Goal: Task Accomplishment & Management: Use online tool/utility

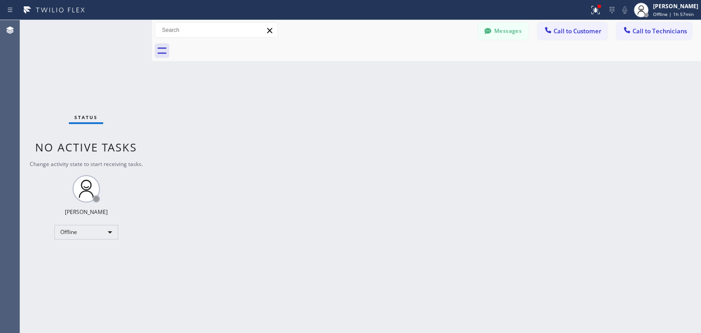
click at [672, 15] on span "Offline | 1h 57min" at bounding box center [673, 14] width 41 height 6
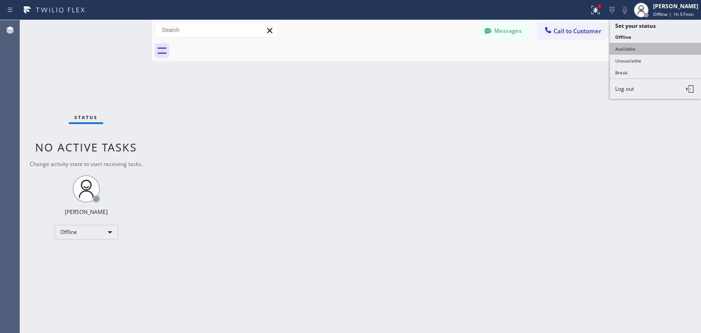
click at [657, 53] on button "Available" at bounding box center [655, 49] width 91 height 12
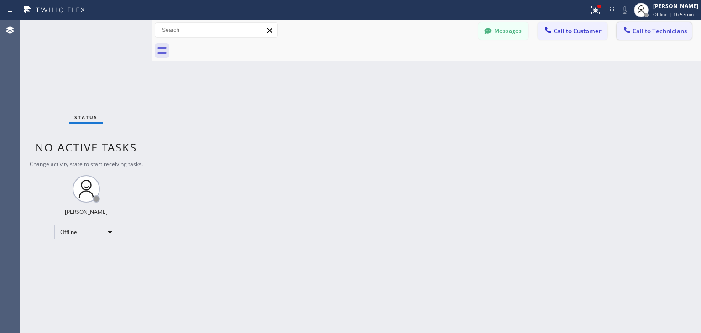
click at [663, 36] on button "Call to Technicians" at bounding box center [654, 30] width 75 height 17
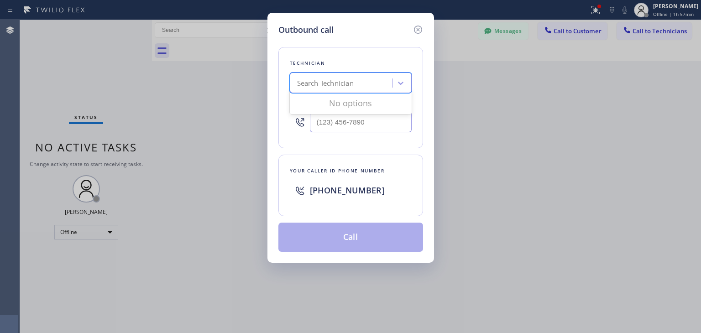
click at [336, 89] on div "Search Technician" at bounding box center [343, 83] width 100 height 16
type input "artem"
click at [358, 104] on div "[PERSON_NAME]" at bounding box center [351, 102] width 122 height 16
type input "[PHONE_NUMBER]"
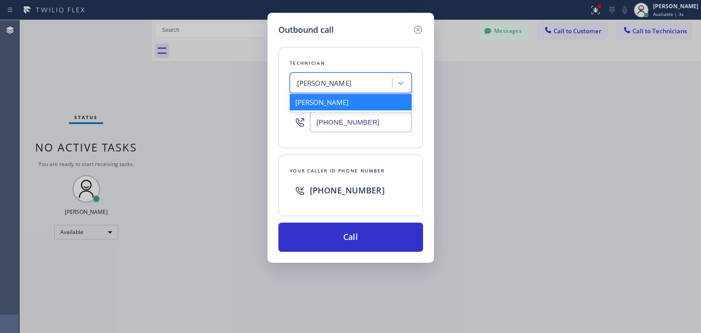
click at [367, 81] on div "[PERSON_NAME]" at bounding box center [343, 83] width 100 height 16
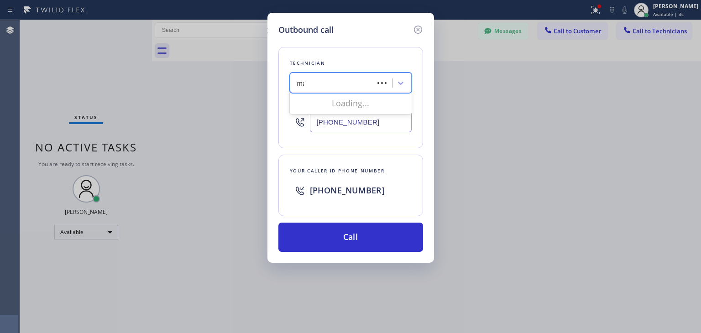
type input "max"
click at [362, 102] on div "[PERSON_NAME]" at bounding box center [351, 102] width 122 height 16
type input "[PHONE_NUMBER]"
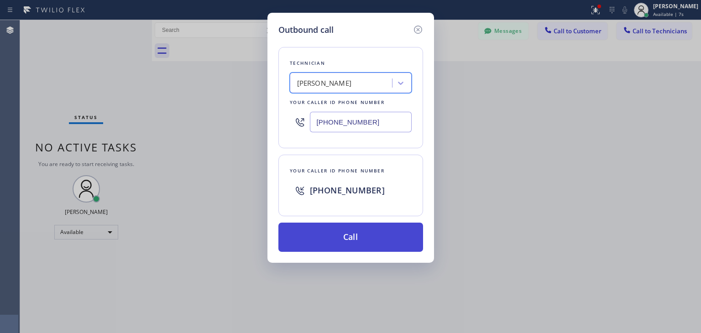
click at [363, 241] on button "Call" at bounding box center [350, 237] width 145 height 29
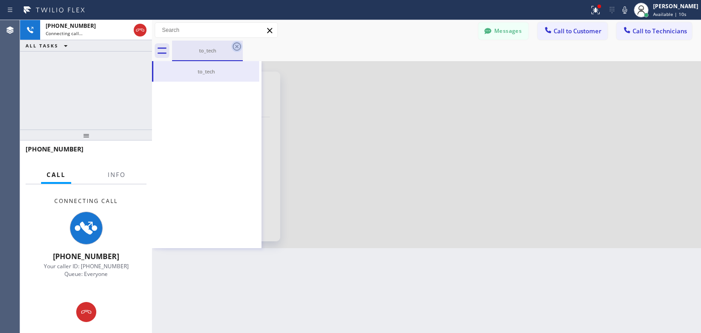
click at [236, 50] on icon at bounding box center [237, 46] width 8 height 8
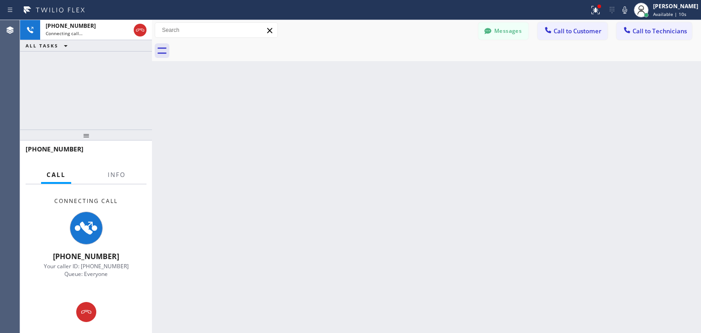
click at [236, 50] on div at bounding box center [436, 51] width 529 height 21
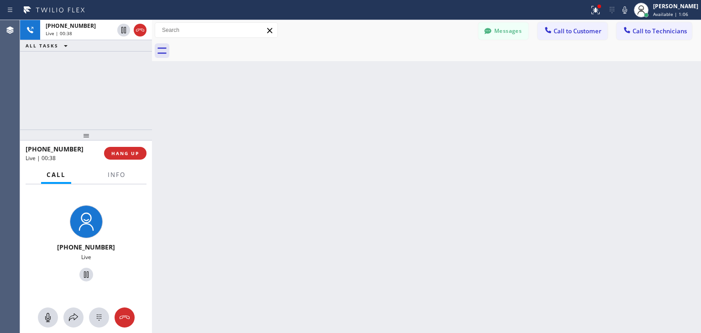
click at [152, 104] on div at bounding box center [152, 176] width 0 height 313
click at [152, 99] on div at bounding box center [152, 176] width 0 height 313
click at [127, 154] on span "HANG UP" at bounding box center [127, 153] width 28 height 6
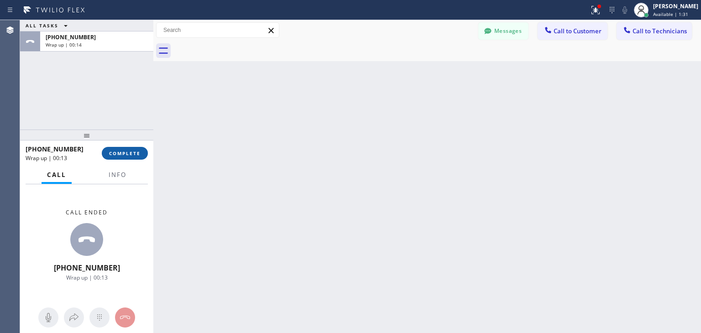
click at [128, 154] on span "COMPLETE" at bounding box center [124, 153] width 31 height 6
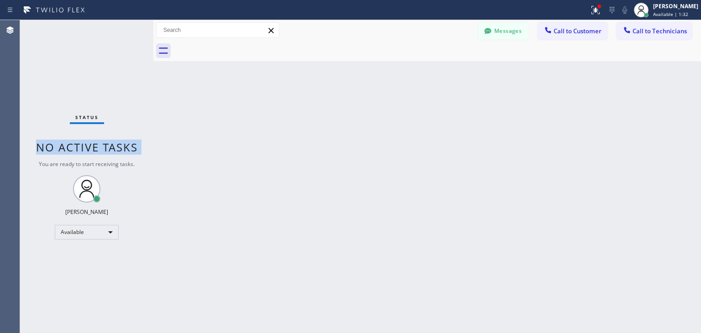
click at [128, 154] on span "No active tasks" at bounding box center [87, 147] width 102 height 15
drag, startPoint x: 128, startPoint y: 154, endPoint x: 261, endPoint y: 52, distance: 167.3
click at [261, 52] on div "Status No active tasks You are ready to start receiving tasks. [PERSON_NAME] Av…" at bounding box center [360, 176] width 681 height 313
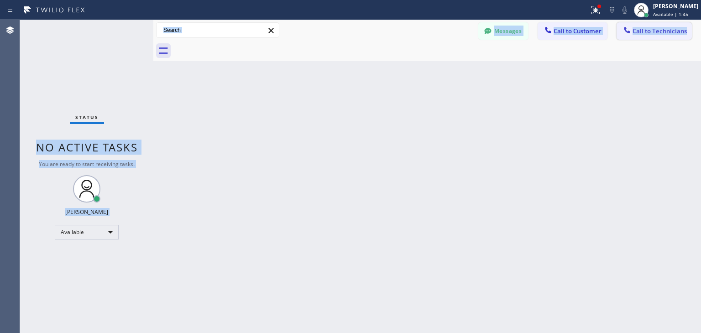
click at [671, 31] on span "Call to Technicians" at bounding box center [660, 31] width 54 height 8
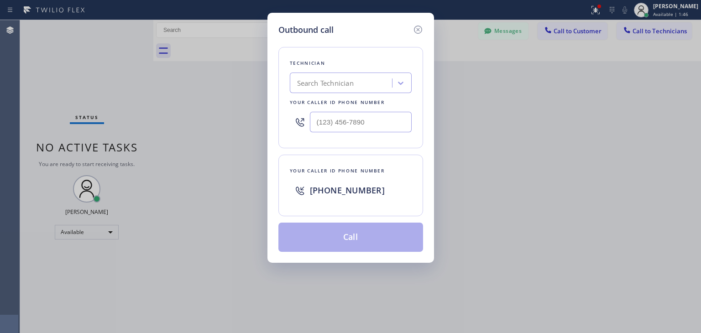
click at [365, 83] on div "Search Technician" at bounding box center [343, 83] width 100 height 16
type input "artem"
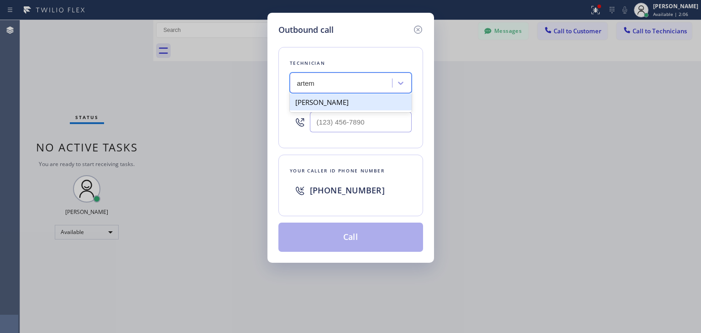
click at [345, 99] on div "[PERSON_NAME]" at bounding box center [351, 102] width 122 height 16
type input "[PHONE_NUMBER]"
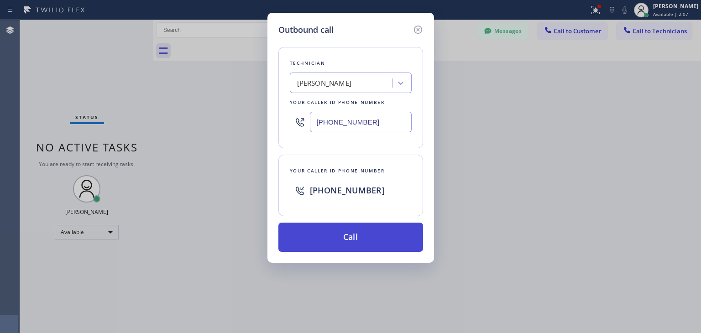
click at [343, 233] on button "Call" at bounding box center [350, 237] width 145 height 29
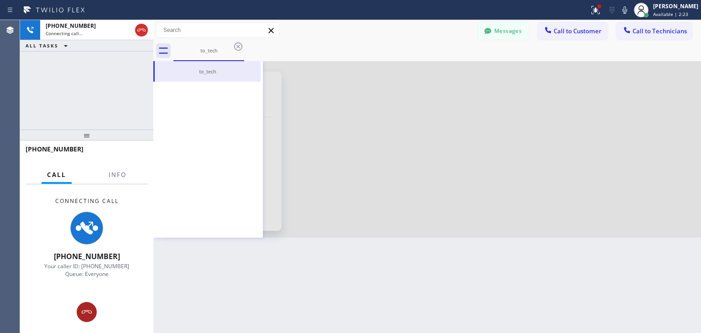
click at [87, 317] on icon at bounding box center [86, 312] width 11 height 11
click at [87, 317] on div "Connecting Call [PHONE_NUMBER] Your caller ID: [PHONE_NUMBER] Queue: Everyone" at bounding box center [86, 258] width 133 height 149
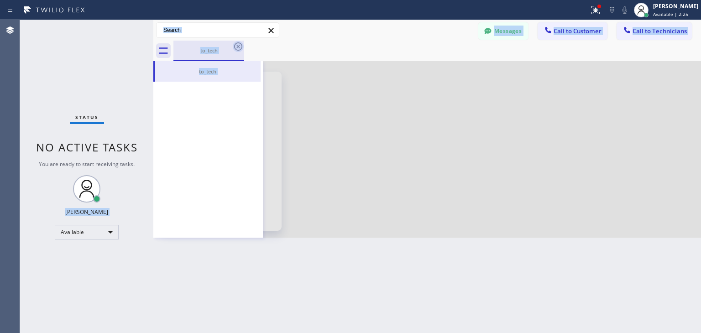
drag, startPoint x: 87, startPoint y: 317, endPoint x: 240, endPoint y: 47, distance: 310.3
click at [240, 47] on icon at bounding box center [238, 46] width 11 height 11
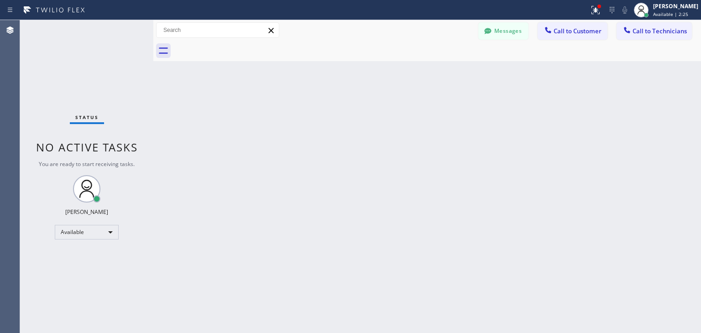
click at [240, 47] on div at bounding box center [437, 51] width 528 height 21
click at [582, 25] on button "Call to Customer" at bounding box center [573, 30] width 70 height 17
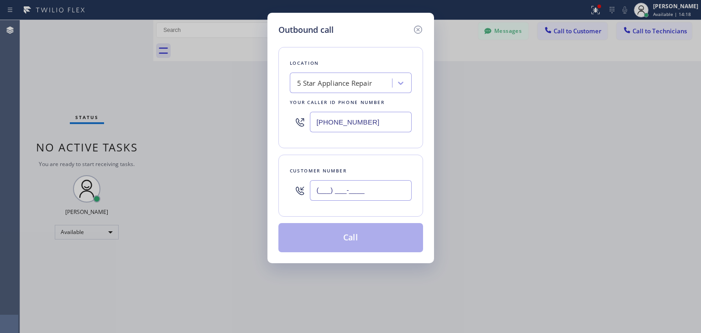
paste input "773) 771-5348"
click at [377, 194] on input "(___) ___-____" at bounding box center [361, 190] width 102 height 21
type input "[PHONE_NUMBER]"
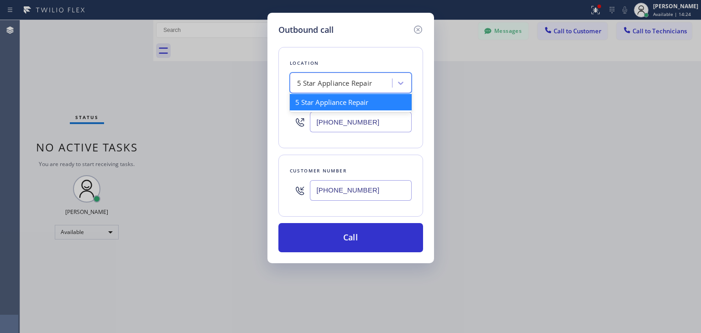
paste input "Same Day Subzero Repair"
type input "Same Day Subzero Repair"
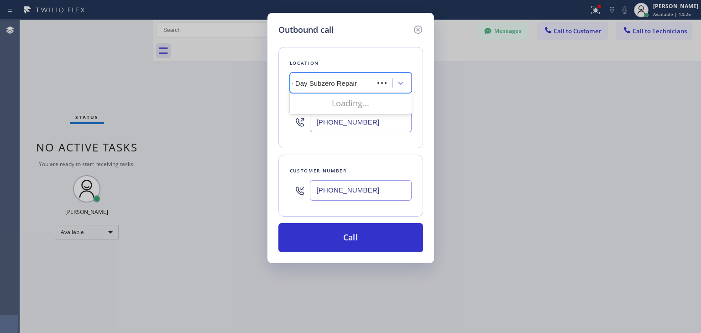
scroll to position [0, 9]
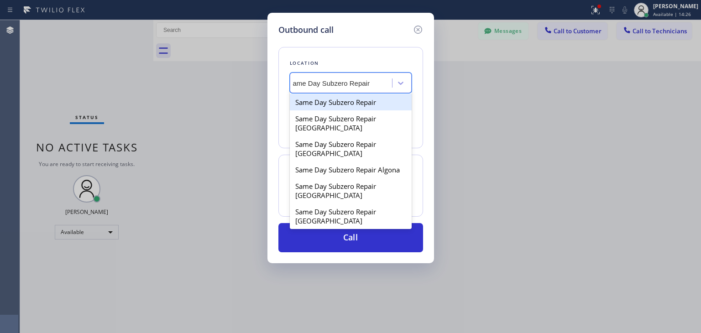
click at [365, 104] on div "Same Day Subzero Repair" at bounding box center [351, 102] width 122 height 16
type input "[PHONE_NUMBER]"
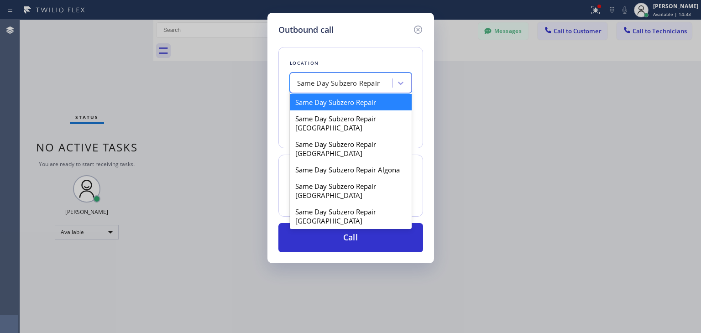
click at [354, 89] on div "Same Day Subzero Repair" at bounding box center [343, 83] width 100 height 16
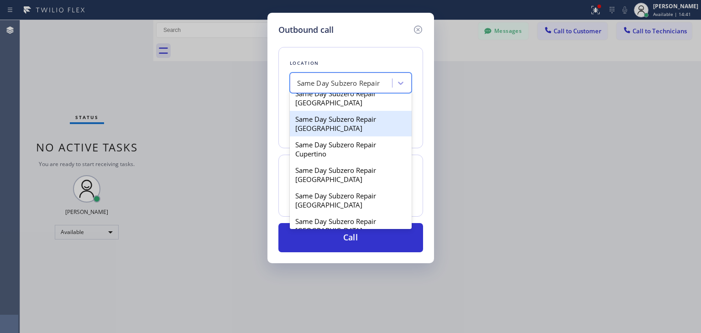
scroll to position [852, 0]
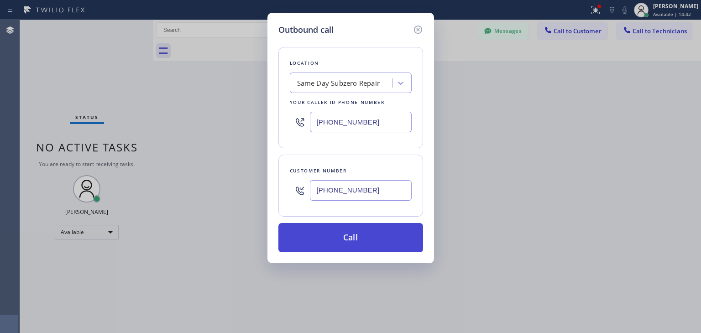
click at [379, 234] on button "Call" at bounding box center [350, 237] width 145 height 29
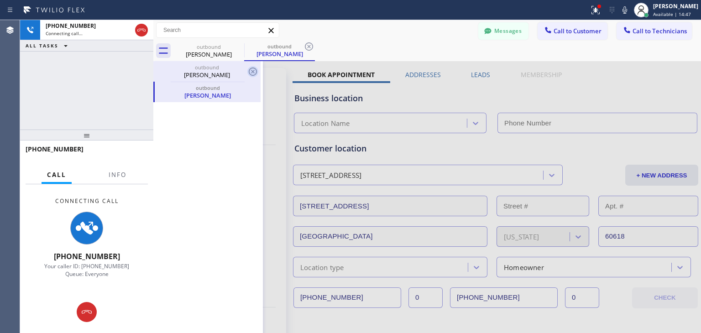
click at [256, 74] on icon at bounding box center [253, 72] width 8 height 8
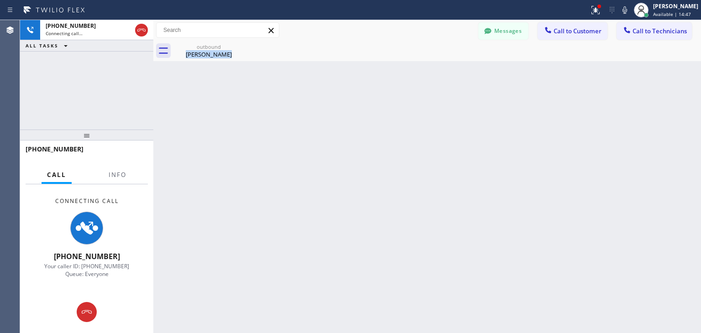
click at [256, 74] on div "Back to Dashboard Change Sender ID Customers Technicians CR [PERSON_NAME] [DATE…" at bounding box center [427, 176] width 548 height 313
drag, startPoint x: 256, startPoint y: 74, endPoint x: 236, endPoint y: 48, distance: 32.6
click at [236, 48] on div "Back to Dashboard Change Sender ID Customers Technicians CR [PERSON_NAME] [DATE…" at bounding box center [427, 176] width 548 height 313
click at [236, 48] on icon at bounding box center [238, 46] width 11 height 11
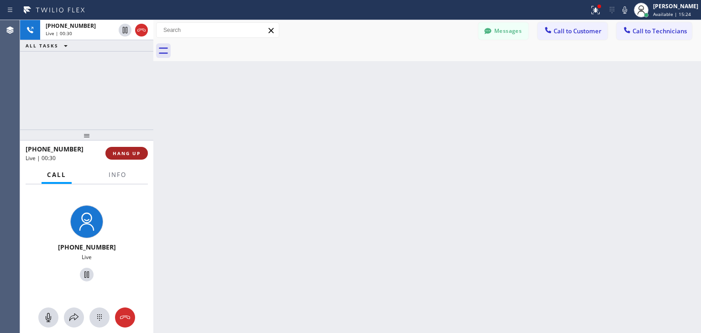
click at [133, 156] on span "HANG UP" at bounding box center [127, 153] width 28 height 6
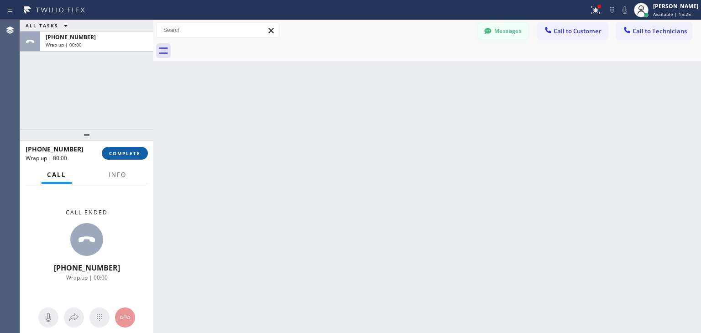
click at [133, 156] on span "COMPLETE" at bounding box center [124, 153] width 31 height 6
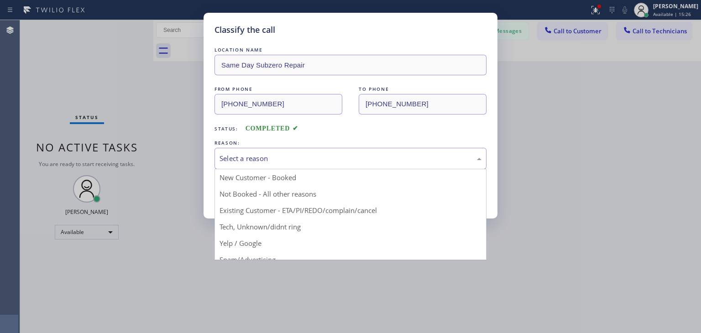
click at [298, 168] on div "Select a reason New Customer - Booked Not Booked - All other reasons Existing C…" at bounding box center [351, 158] width 272 height 21
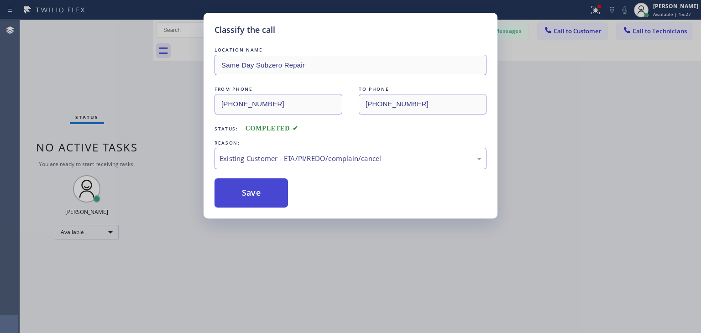
click at [278, 199] on button "Save" at bounding box center [251, 192] width 73 height 29
